Goal: Information Seeking & Learning: Learn about a topic

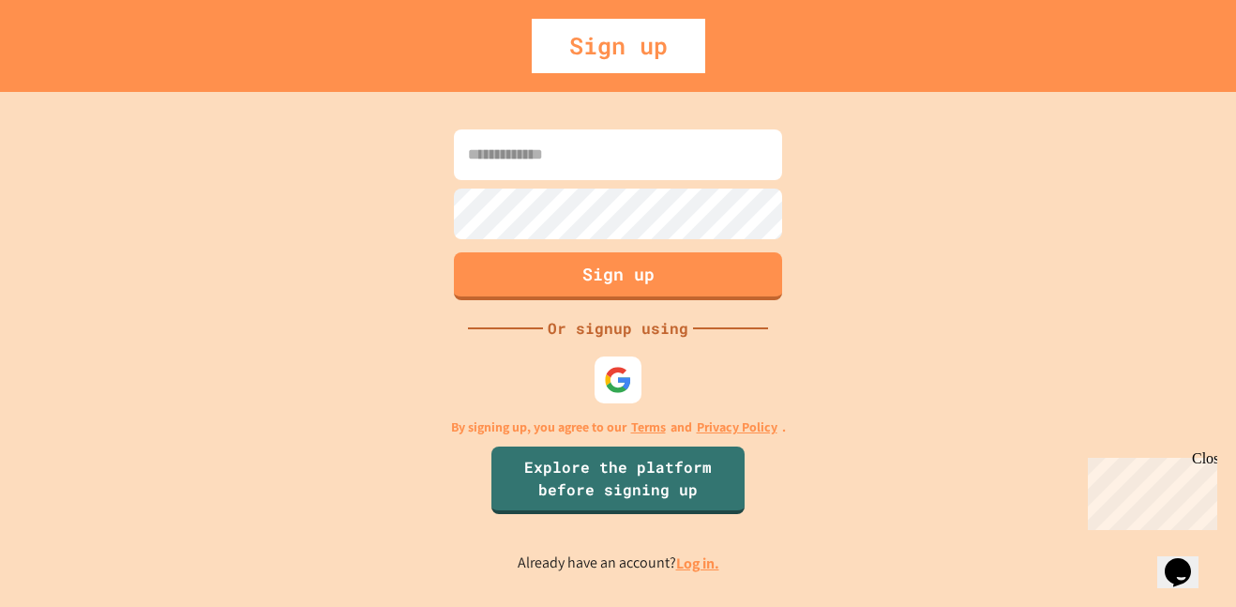
click at [555, 160] on input at bounding box center [618, 154] width 328 height 51
type input "**********"
click at [464, 283] on button "Sign up" at bounding box center [618, 273] width 335 height 49
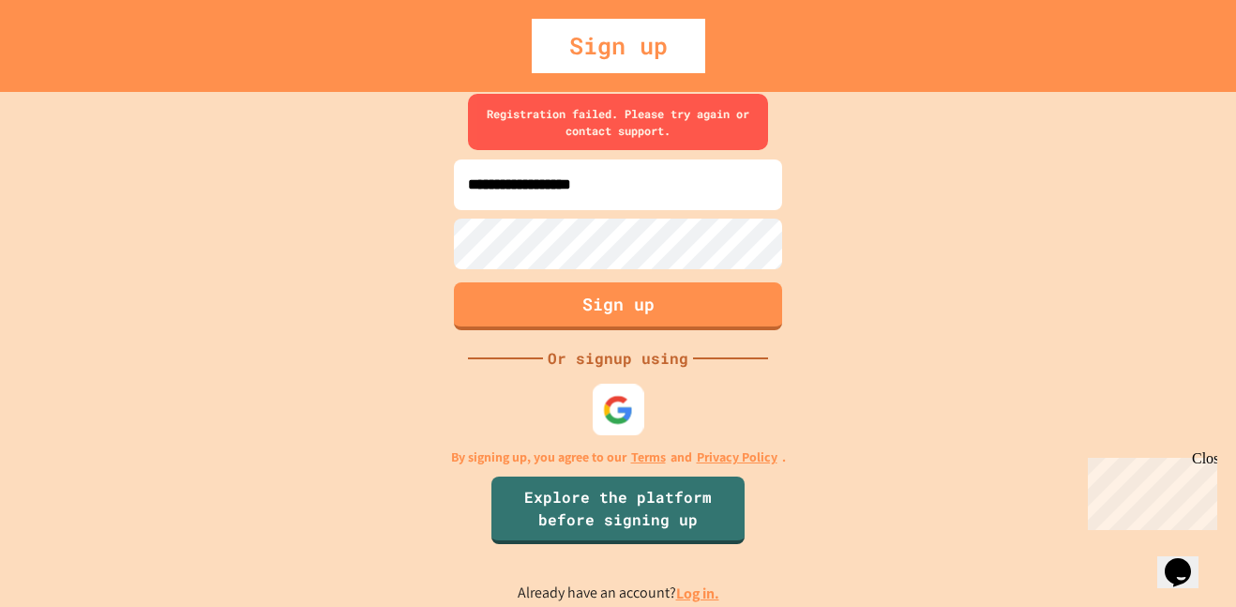
click at [607, 418] on img at bounding box center [618, 410] width 31 height 31
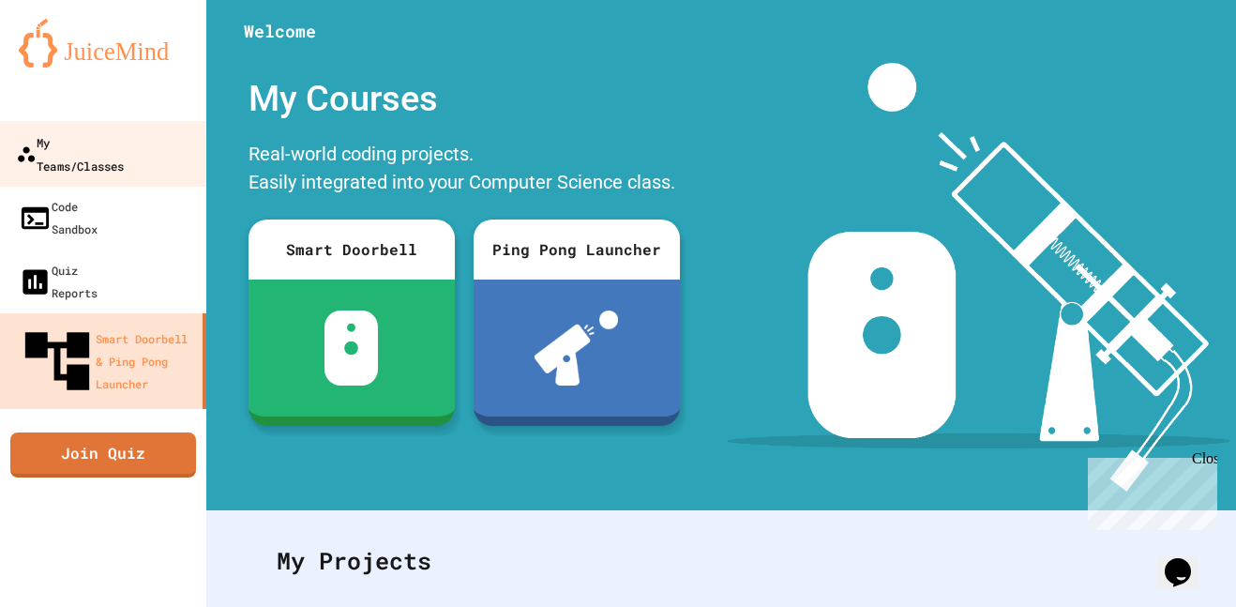
click at [132, 158] on link "My Teams/Classes" at bounding box center [103, 154] width 213 height 66
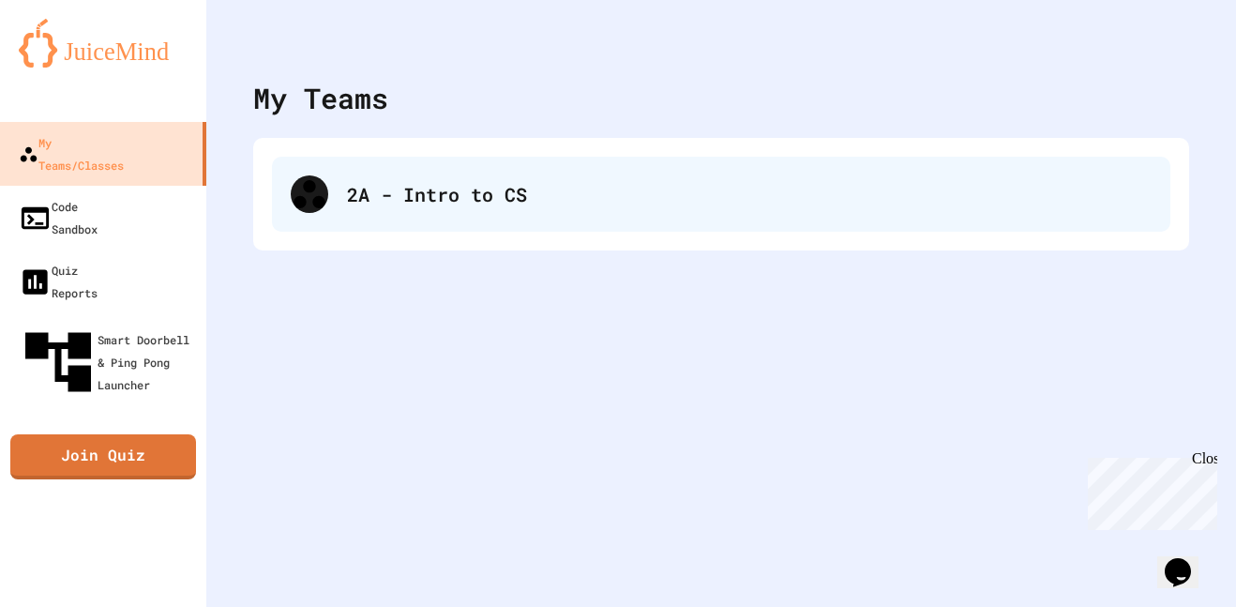
click at [487, 215] on div "2A - Intro to CS" at bounding box center [721, 194] width 898 height 75
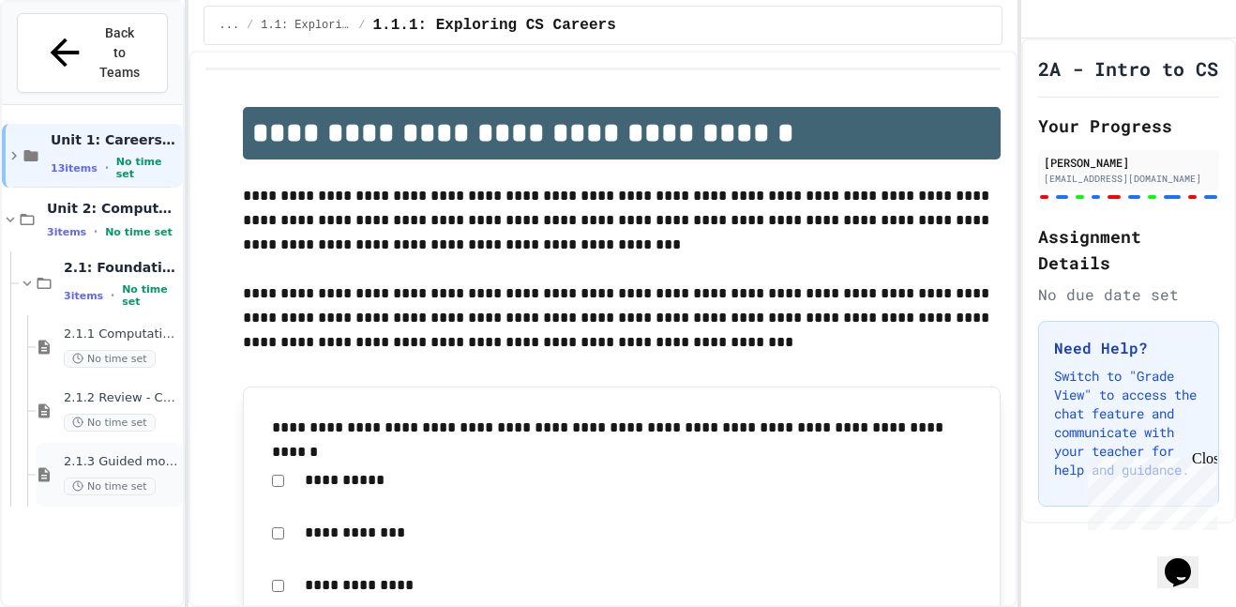
click at [83, 454] on div "2.1.3 Guided morning routine flowchart No time set" at bounding box center [121, 474] width 115 height 41
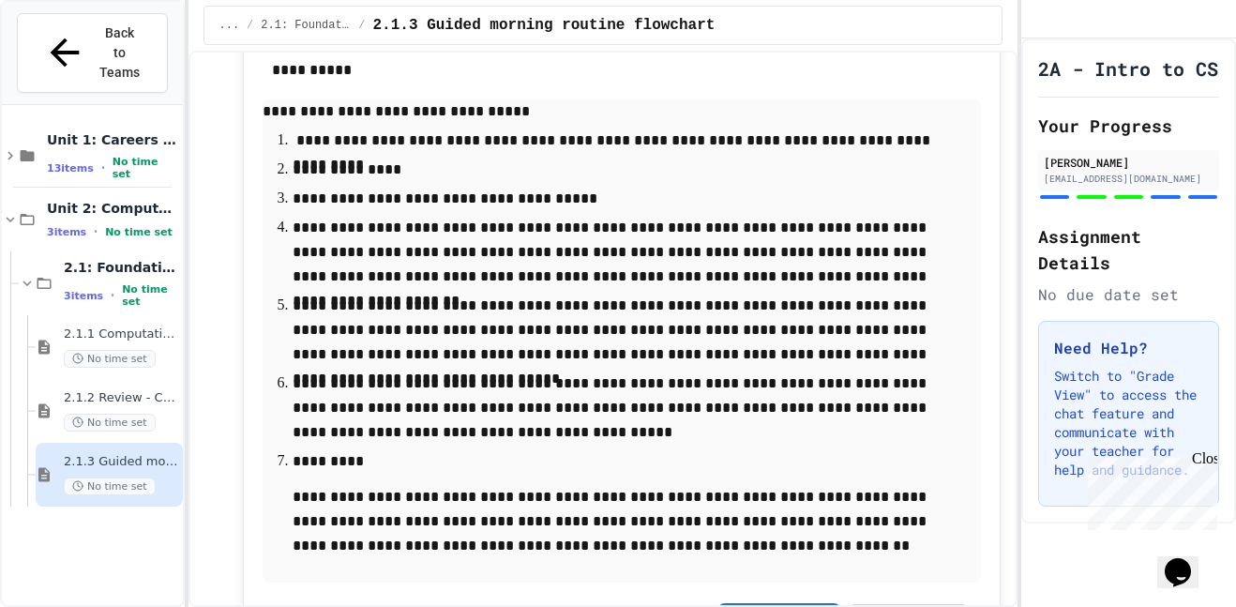
scroll to position [3112, 0]
